Goal: Information Seeking & Learning: Learn about a topic

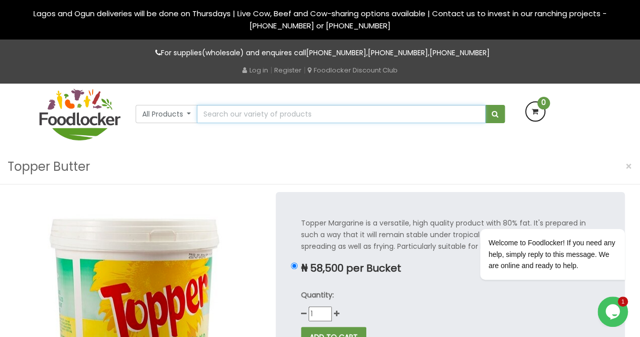
click at [264, 109] on input "text" at bounding box center [341, 114] width 288 height 18
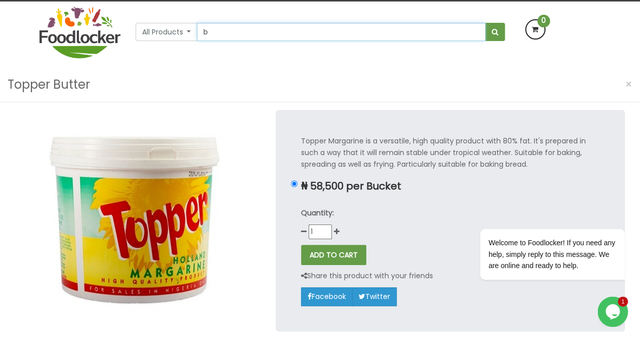
scroll to position [85, 0]
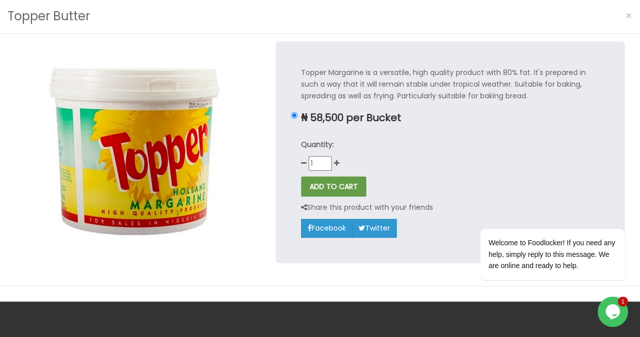
type input "butter"
click at [485, 21] on button "submit" at bounding box center [495, 30] width 20 height 18
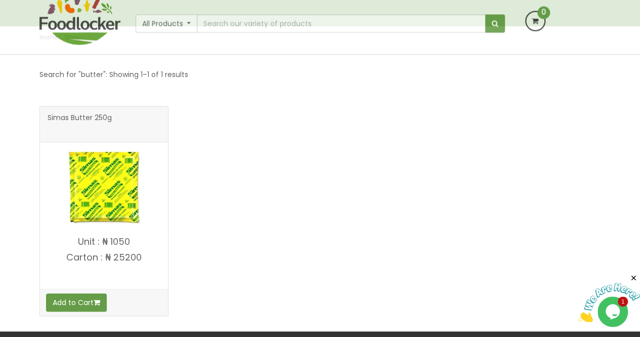
scroll to position [136, 0]
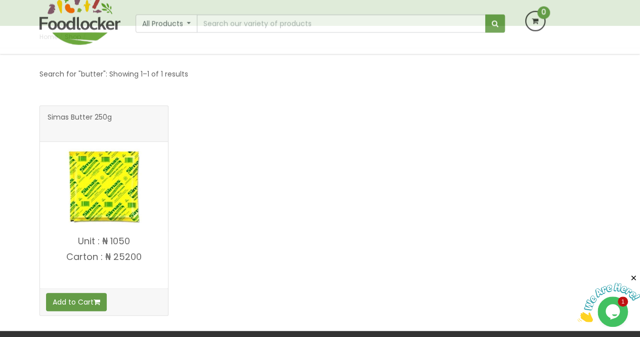
click at [103, 202] on img at bounding box center [104, 186] width 76 height 76
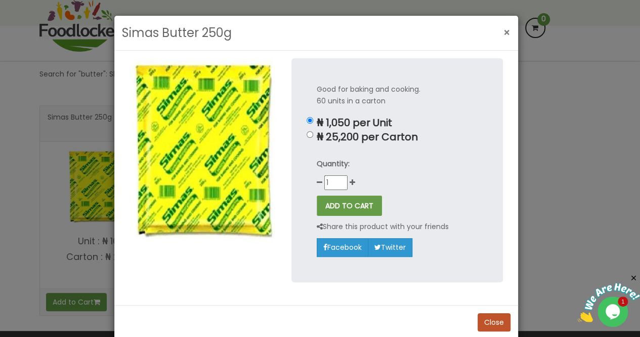
click at [506, 35] on span "×" at bounding box center [507, 32] width 7 height 15
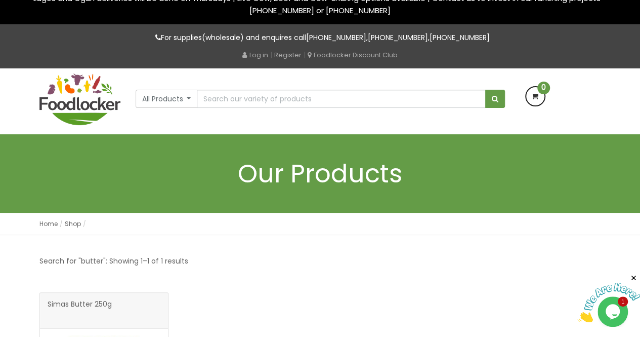
scroll to position [15, 0]
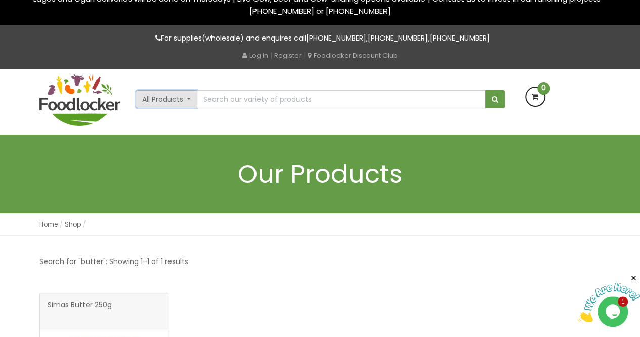
click at [187, 102] on button "All Products" at bounding box center [167, 99] width 62 height 18
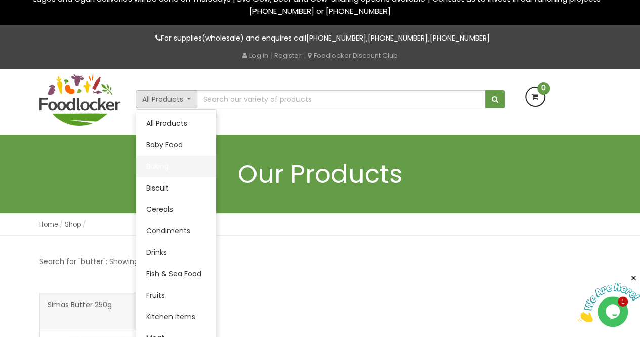
click at [165, 163] on link "Baking" at bounding box center [176, 165] width 80 height 21
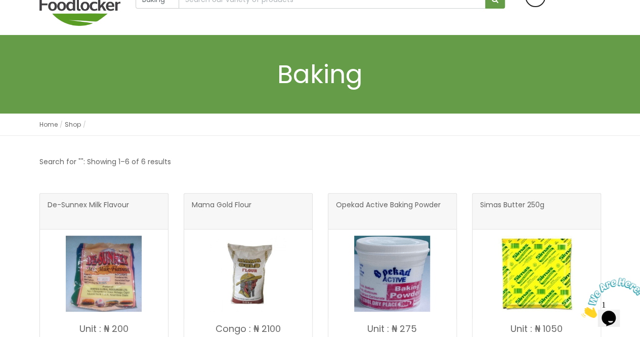
scroll to position [54, 0]
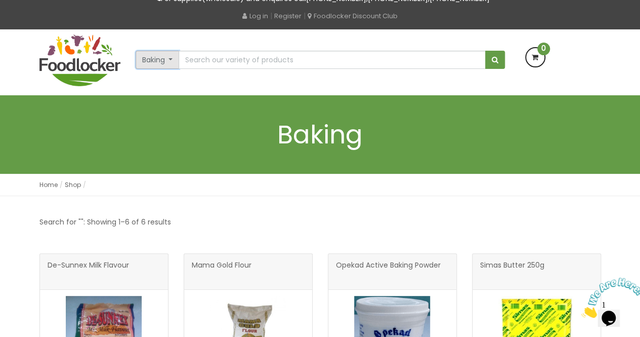
click at [169, 56] on button "Baking" at bounding box center [158, 60] width 44 height 18
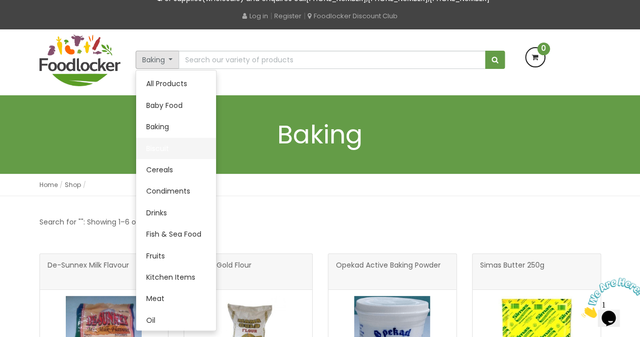
click at [163, 141] on link "Biscuit" at bounding box center [176, 148] width 80 height 21
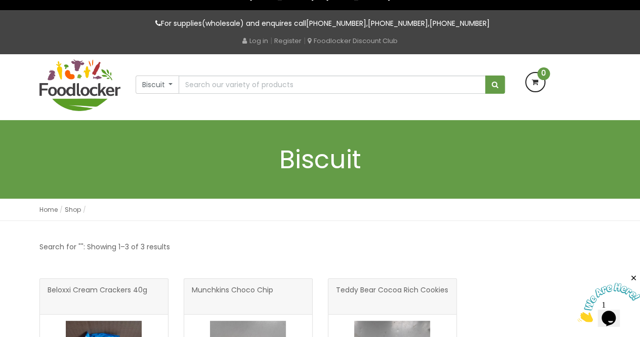
scroll to position [29, 0]
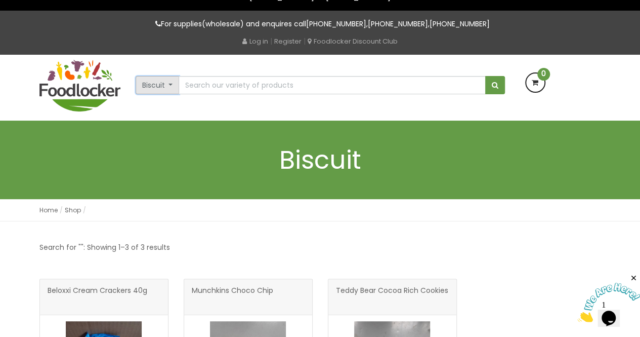
click at [176, 88] on button "Biscuit" at bounding box center [158, 85] width 44 height 18
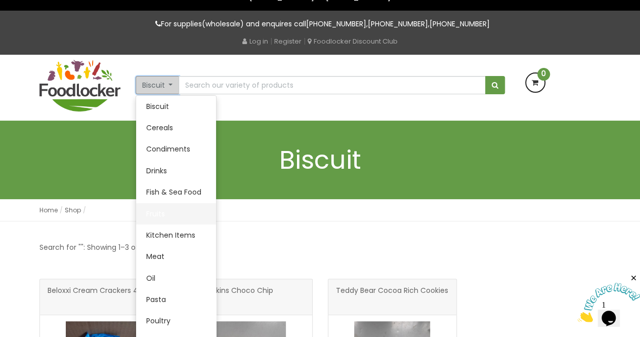
scroll to position [70, 0]
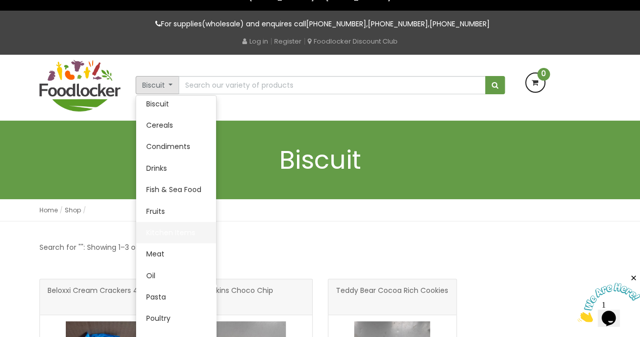
click at [175, 227] on link "Kitchen Items" at bounding box center [176, 232] width 80 height 21
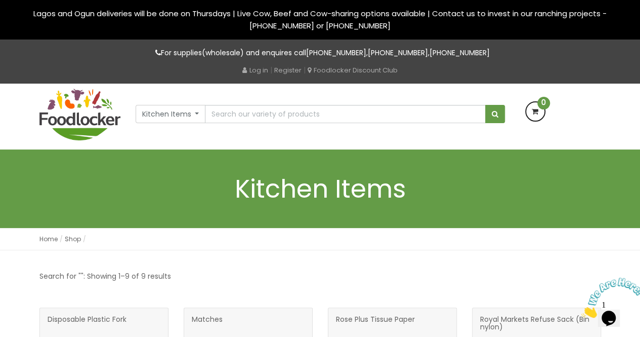
scroll to position [1, 0]
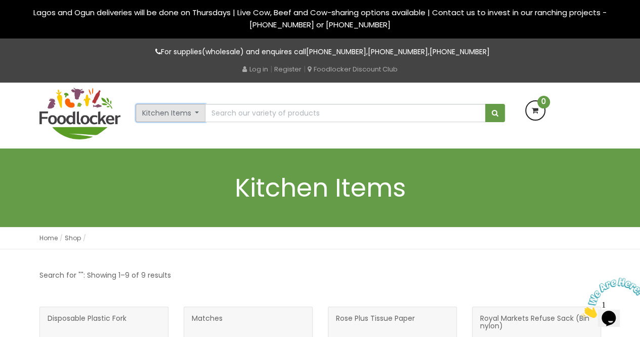
click at [186, 109] on button "Kitchen Items" at bounding box center [171, 113] width 70 height 18
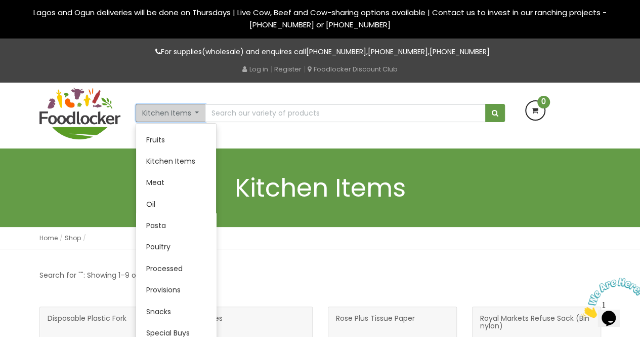
scroll to position [238, 0]
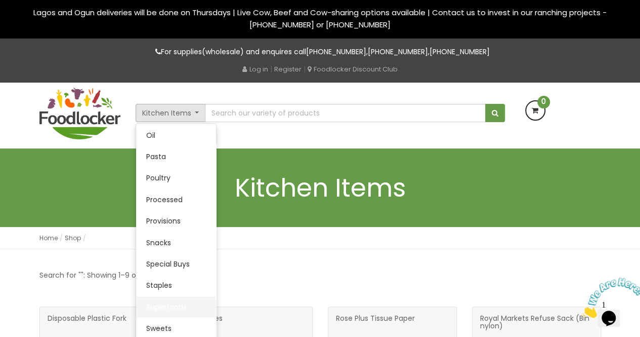
click at [179, 307] on link "Superfoods" at bounding box center [176, 306] width 80 height 21
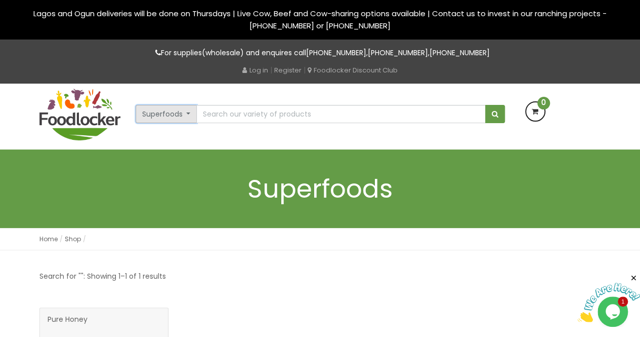
click at [184, 110] on button "Superfoods" at bounding box center [167, 114] width 62 height 18
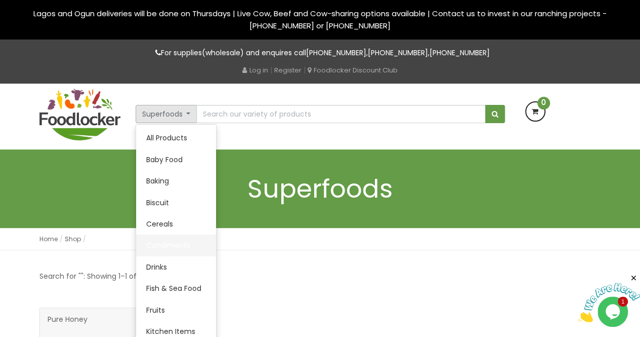
click at [182, 240] on link "Condiments" at bounding box center [176, 244] width 80 height 21
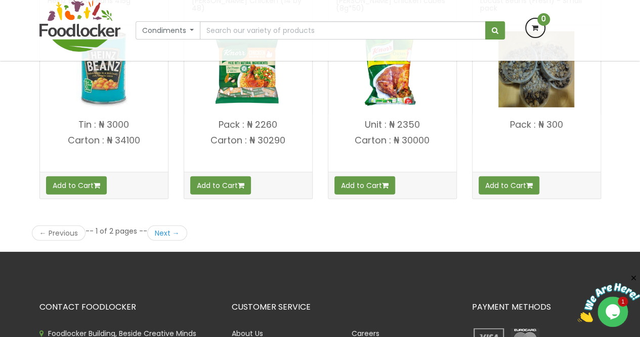
scroll to position [1408, 0]
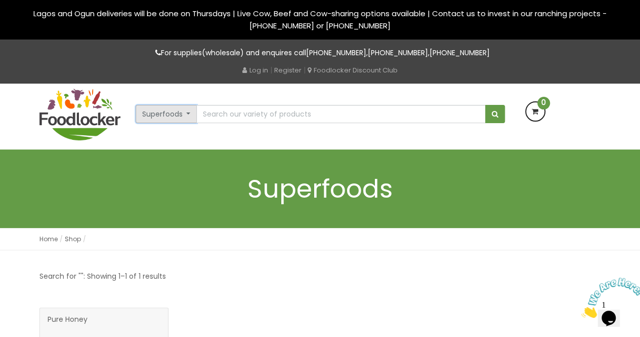
click at [167, 119] on button "Superfoods" at bounding box center [167, 114] width 62 height 18
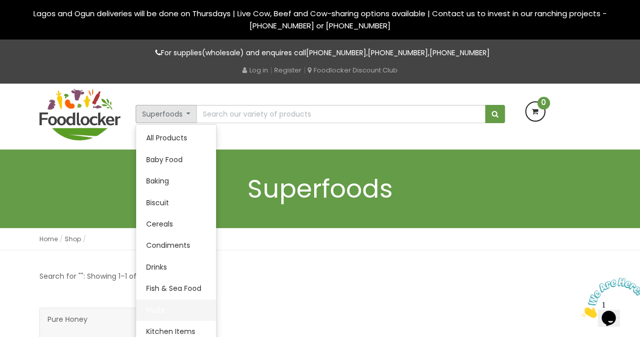
click at [159, 305] on link "Fruits" at bounding box center [176, 309] width 80 height 21
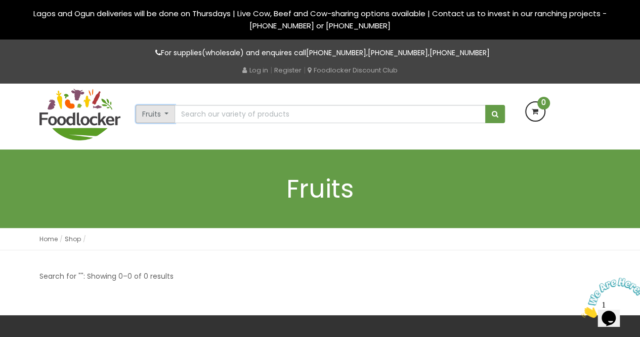
click at [163, 113] on button "Fruits" at bounding box center [156, 114] width 40 height 18
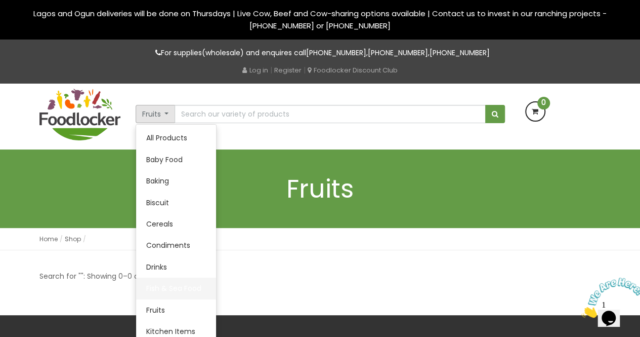
click at [173, 283] on link "Fish & Sea Food" at bounding box center [176, 287] width 80 height 21
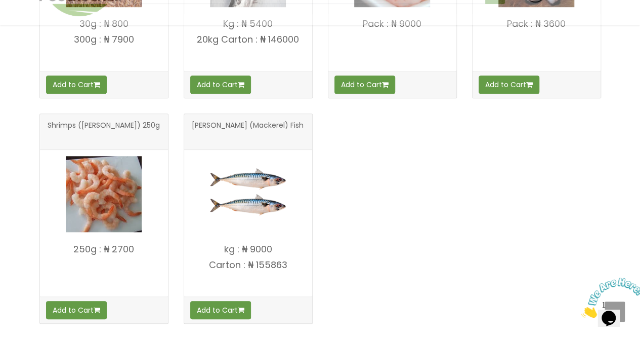
scroll to position [354, 0]
